Goal: Task Accomplishment & Management: Use online tool/utility

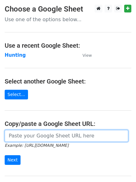
click at [34, 134] on input "url" at bounding box center [66, 136] width 123 height 12
click at [43, 136] on input "url" at bounding box center [66, 136] width 123 height 12
type input "https://docs.google.com/spreadsheets/d/11-fnB0j2a1lx-uC9FP2o8Q1CGHnsO89tB2BU2wi…"
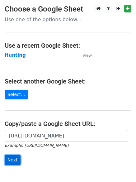
click at [11, 159] on input "Next" at bounding box center [13, 160] width 16 height 10
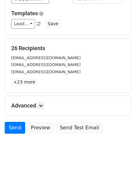
scroll to position [57, 0]
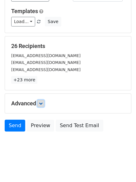
click at [41, 101] on icon at bounding box center [41, 103] width 4 height 4
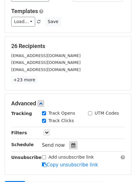
click at [71, 146] on icon at bounding box center [73, 145] width 4 height 4
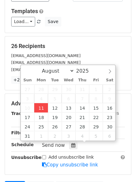
type input "2025-08-11 12:00"
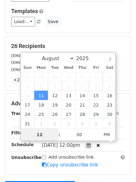
scroll to position [0, 0]
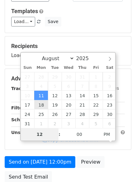
type input "4"
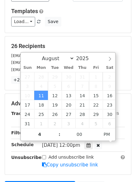
type input "2025-08-11 16:00"
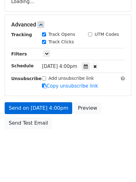
scroll to position [111, 0]
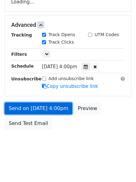
click at [29, 108] on link "Send on Aug 11 at 4:00pm" at bounding box center [38, 108] width 67 height 12
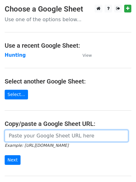
click at [22, 132] on input "url" at bounding box center [66, 136] width 123 height 12
type input "https://docs.google.com/spreadsheets/d/11-fnB0j2a1lx-uC9FP2o8Q1CGHnsO89tB2BU2wi…"
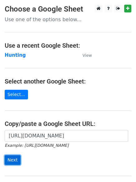
click at [14, 159] on input "Next" at bounding box center [13, 160] width 16 height 10
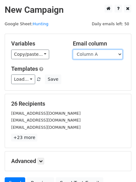
click at [119, 53] on select "Column A Column B Column C Column D" at bounding box center [98, 54] width 50 height 10
select select "Column B"
click at [73, 49] on select "Column A Column B Column C Column D" at bounding box center [98, 54] width 50 height 10
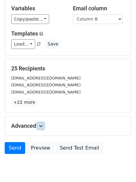
click at [43, 124] on icon at bounding box center [41, 126] width 4 height 4
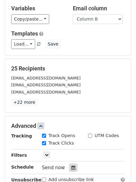
click at [69, 165] on div at bounding box center [73, 167] width 8 height 8
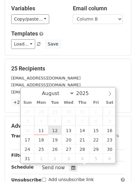
type input "2025-08-12 12:00"
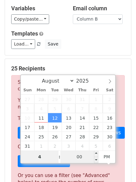
type input "4"
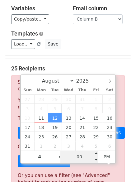
type input "2025-08-12 16:00"
type input "04"
click at [82, 153] on input "00" at bounding box center [79, 156] width 38 height 12
type input "4"
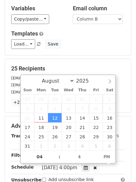
type input "2025-08-12 16:04"
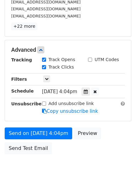
scroll to position [136, 0]
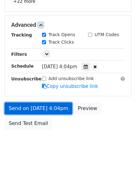
click at [28, 108] on link "Send on Aug 12 at 4:04pm" at bounding box center [38, 108] width 67 height 12
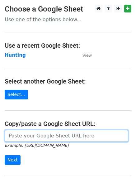
click at [36, 134] on input "url" at bounding box center [66, 136] width 123 height 12
type input "https://docs.google.com/spreadsheets/d/11-fnB0j2a1lx-uC9FP2o8Q1CGHnsO89tB2BU2wi…"
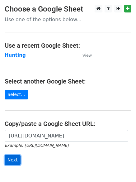
click at [10, 159] on input "Next" at bounding box center [13, 160] width 16 height 10
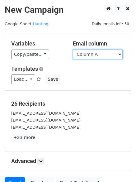
click at [118, 53] on select "Column A Column B Column C Column D" at bounding box center [98, 54] width 50 height 10
select select "Column C"
click at [73, 49] on select "Column A Column B Column C Column D" at bounding box center [98, 54] width 50 height 10
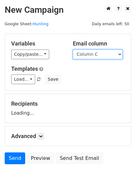
scroll to position [35, 0]
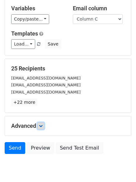
click at [42, 126] on icon at bounding box center [41, 126] width 4 height 4
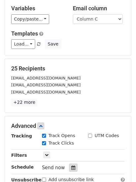
click at [71, 166] on icon at bounding box center [73, 167] width 4 height 4
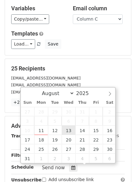
type input "2025-08-13 12:00"
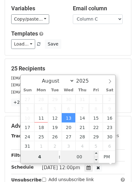
type input "4"
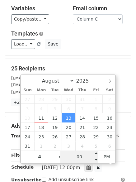
type input "2025-08-13 16:00"
type input "04"
click at [82, 157] on input "00" at bounding box center [79, 156] width 38 height 12
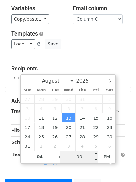
type input "8"
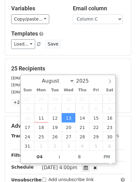
type input "2025-08-13 16:08"
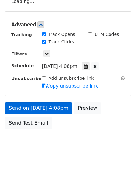
scroll to position [111, 0]
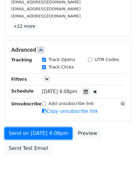
click at [30, 107] on form "Variables Copy/paste... {{Column A}} {{Column B}} {{Column C}} {{Column D}} Ema…" at bounding box center [68, 40] width 126 height 234
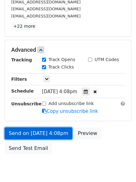
click at [30, 134] on link "Send on Aug 13 at 4:08pm" at bounding box center [38, 133] width 67 height 12
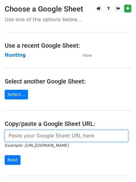
click at [35, 132] on input "url" at bounding box center [66, 136] width 123 height 12
click at [39, 136] on input "url" at bounding box center [66, 136] width 123 height 12
type input "https://docs.google.com/spreadsheets/d/11-fnB0j2a1lx-uC9FP2o8Q1CGHnsO89tB2BU2wi…"
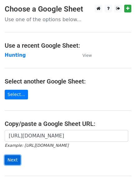
click at [7, 159] on input "Next" at bounding box center [13, 160] width 16 height 10
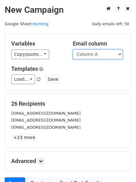
click at [119, 53] on select "Column A Column B Column C Column D" at bounding box center [98, 54] width 50 height 10
select select "Column D"
click at [73, 49] on select "Column A Column B Column C Column D" at bounding box center [98, 54] width 50 height 10
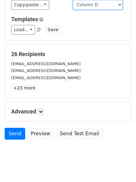
scroll to position [35, 0]
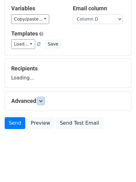
click at [43, 100] on icon at bounding box center [41, 101] width 4 height 4
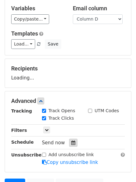
click at [69, 142] on div at bounding box center [73, 142] width 8 height 8
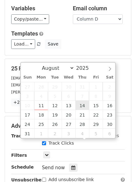
type input "[DATE] 12:00"
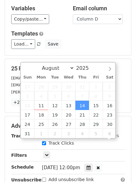
scroll to position [0, 0]
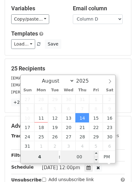
type input "4"
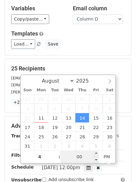
type input "[DATE] 16:00"
type input "04"
click at [83, 153] on input "00" at bounding box center [79, 156] width 38 height 12
type input "15"
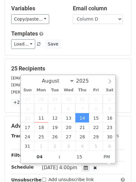
type input "[DATE] 16:15"
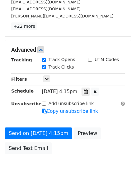
scroll to position [119, 0]
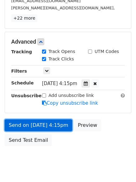
click at [36, 124] on link "Send on [DATE] 4:15pm" at bounding box center [38, 125] width 67 height 12
